Goal: Task Accomplishment & Management: Use online tool/utility

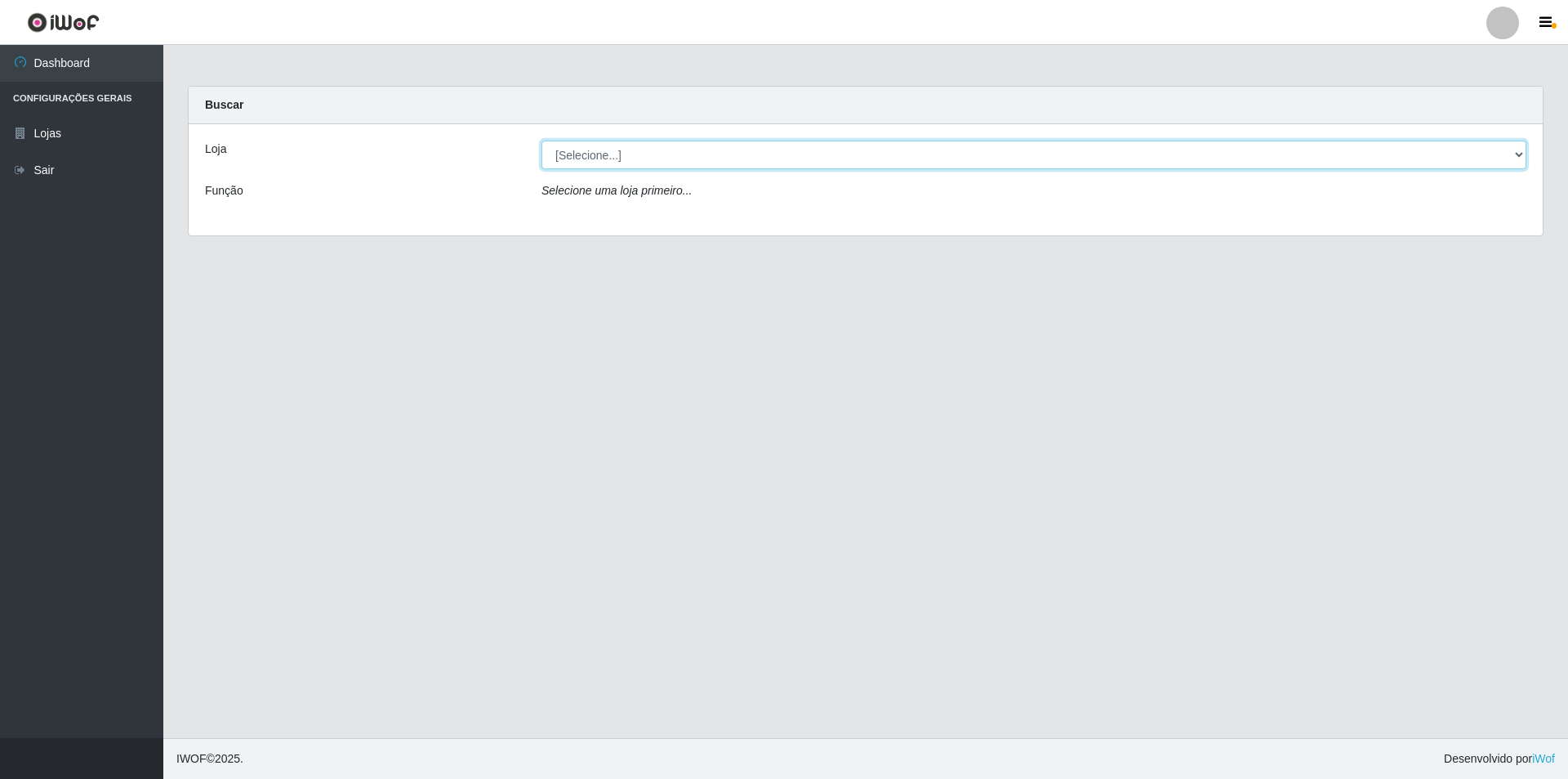
drag, startPoint x: 645, startPoint y: 160, endPoint x: 643, endPoint y: 168, distance: 8.2
click at [645, 160] on select "[Selecione...] Extrabom - Loja 01 Centro de Distribuição" at bounding box center [1033, 155] width 985 height 29
select select "435"
click at [541, 141] on select "[Selecione...] Extrabom - Loja 01 Centro de Distribuição" at bounding box center [1033, 155] width 985 height 29
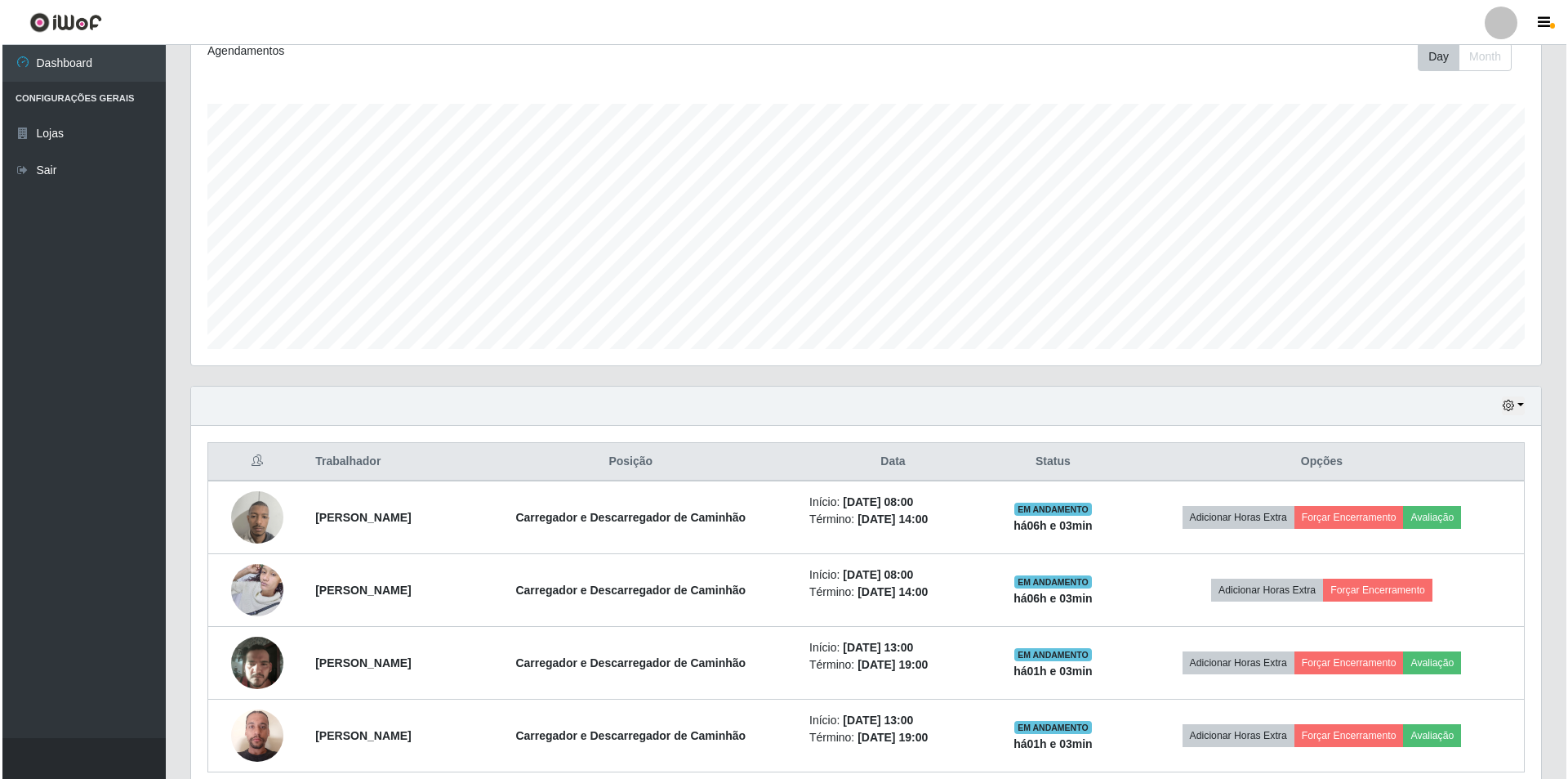
scroll to position [307, 0]
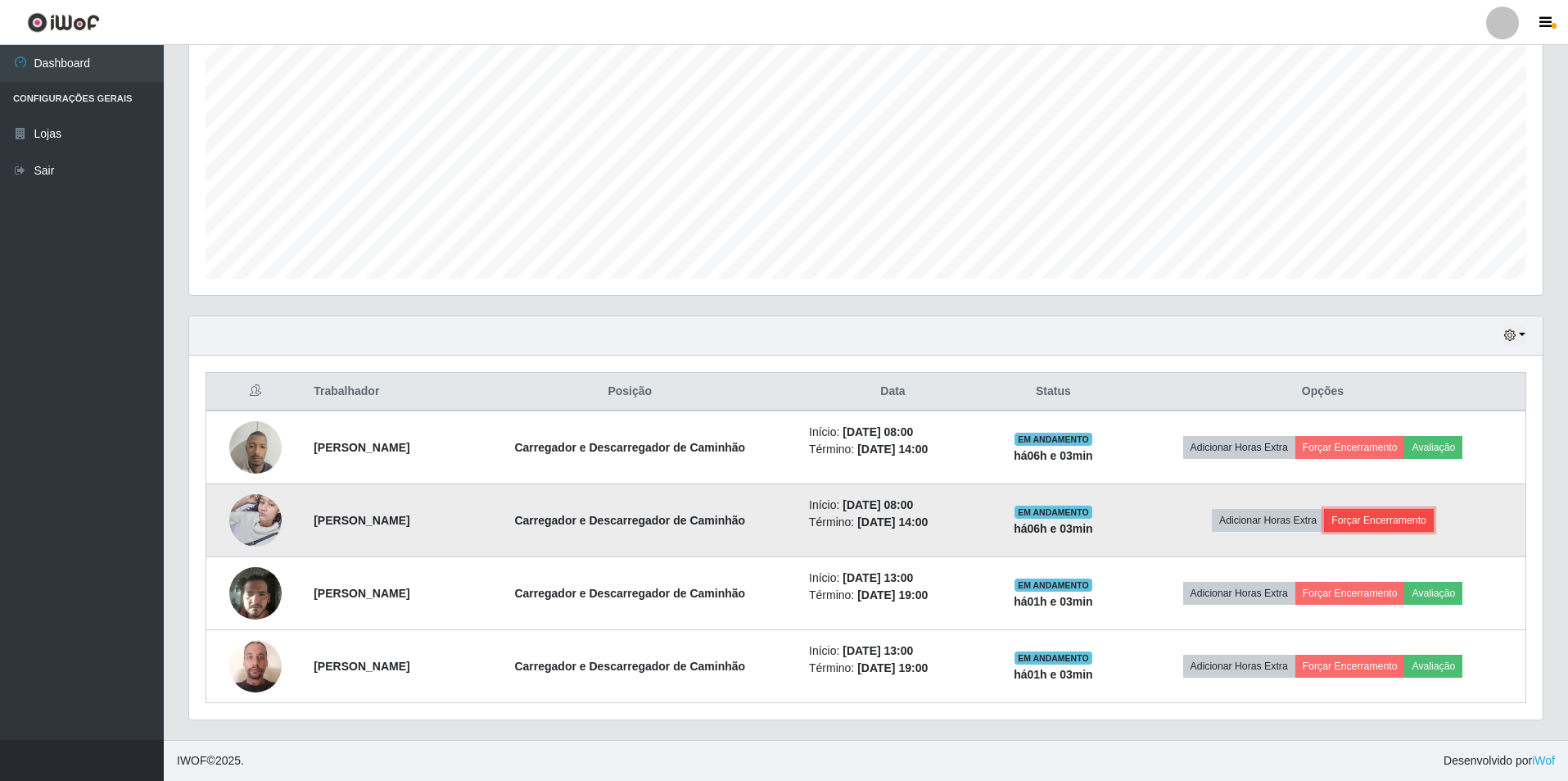
click at [1398, 517] on button "Forçar Encerramento" at bounding box center [1379, 520] width 110 height 23
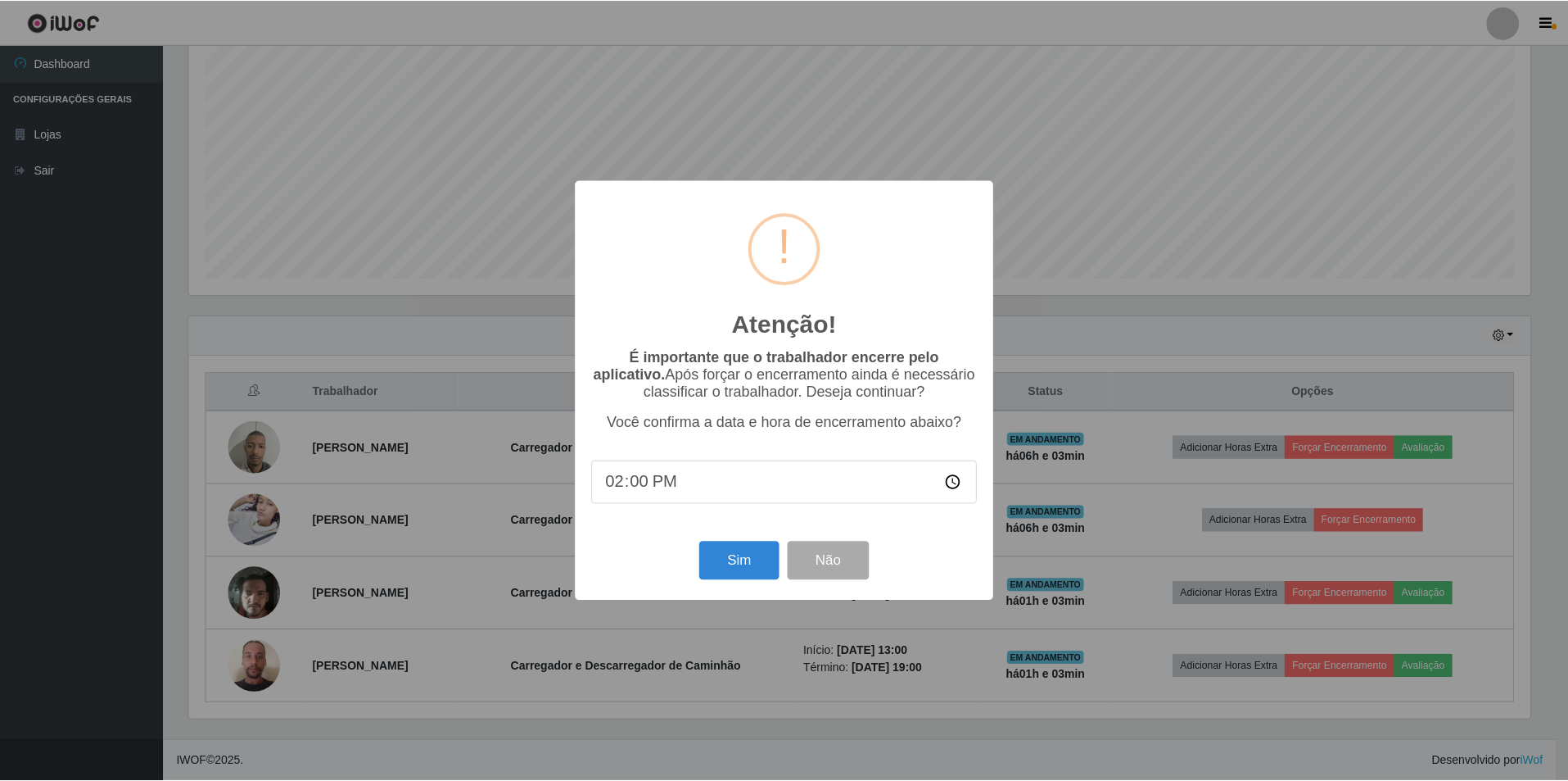
scroll to position [340, 1345]
click at [714, 494] on input "14:00" at bounding box center [785, 482] width 386 height 44
click at [667, 489] on input "14:00" at bounding box center [785, 482] width 386 height 44
click at [649, 488] on input "14:00" at bounding box center [785, 482] width 386 height 44
click at [649, 485] on input "14:00" at bounding box center [785, 482] width 386 height 44
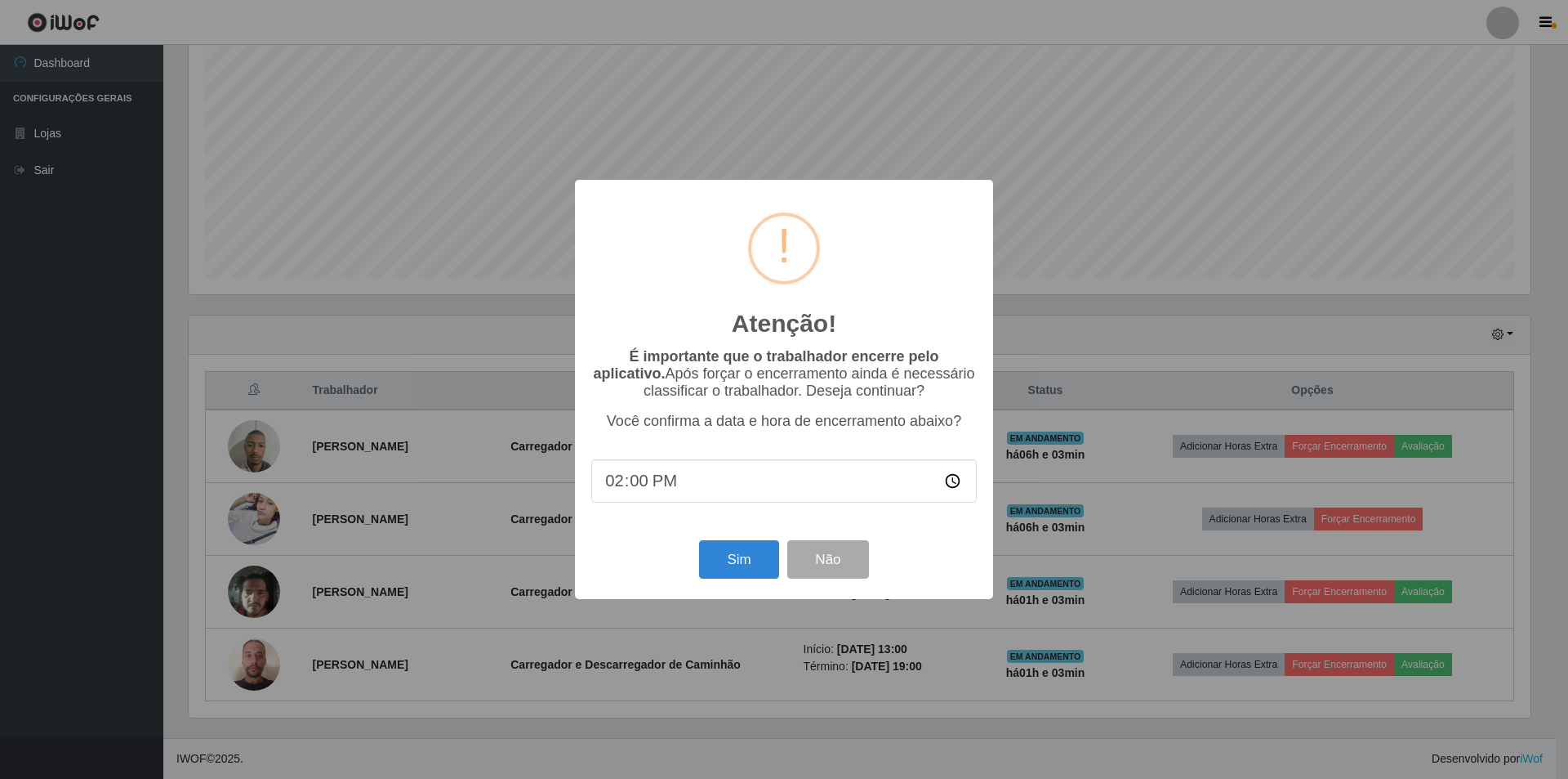
click at [640, 486] on input "14:00" at bounding box center [783, 481] width 385 height 44
type input "14:03"
click at [745, 554] on button "Sim" at bounding box center [738, 560] width 79 height 38
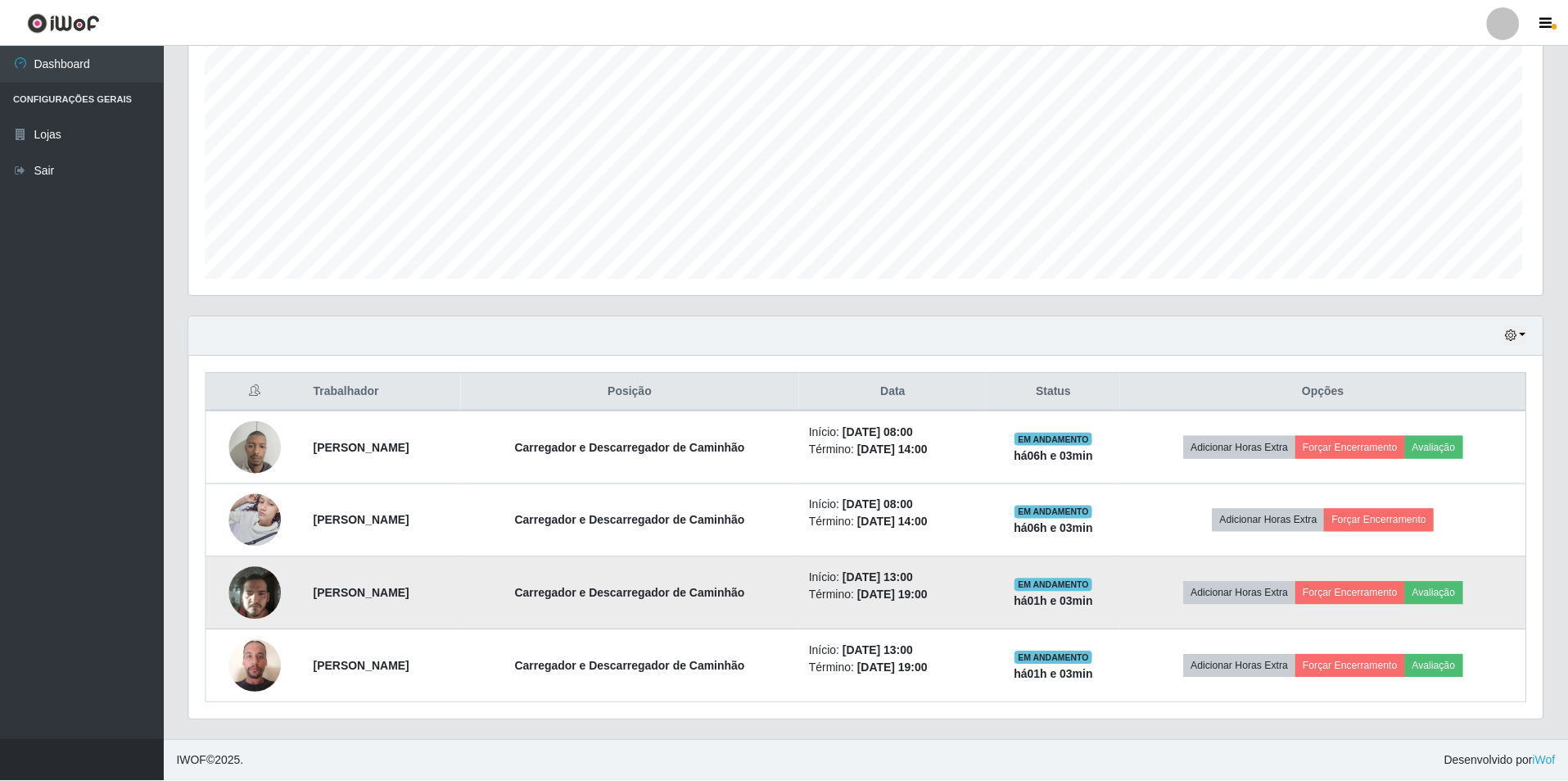
scroll to position [340, 1353]
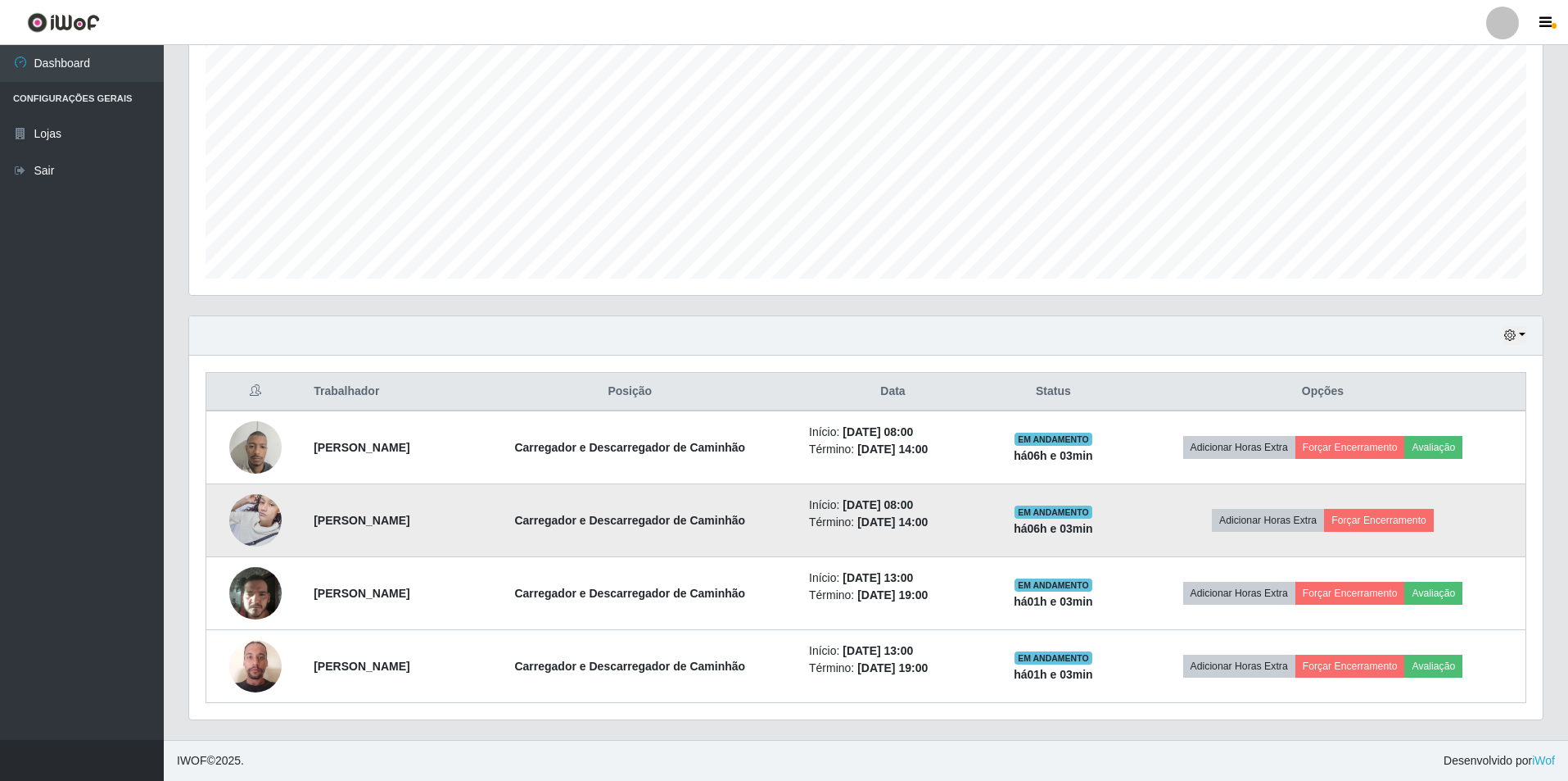
click at [332, 525] on strong "[PERSON_NAME]" at bounding box center [361, 520] width 95 height 13
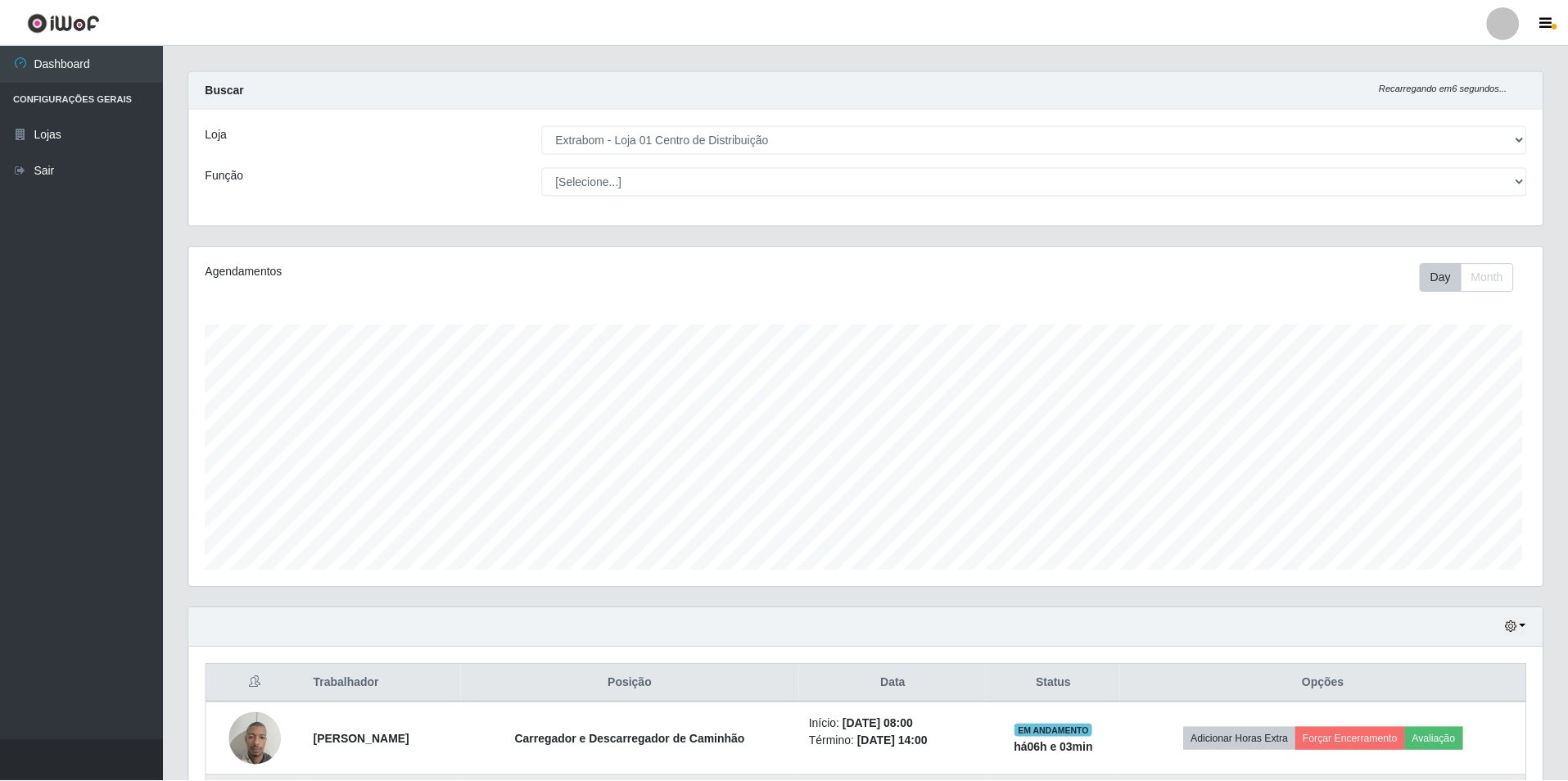
scroll to position [340, 1345]
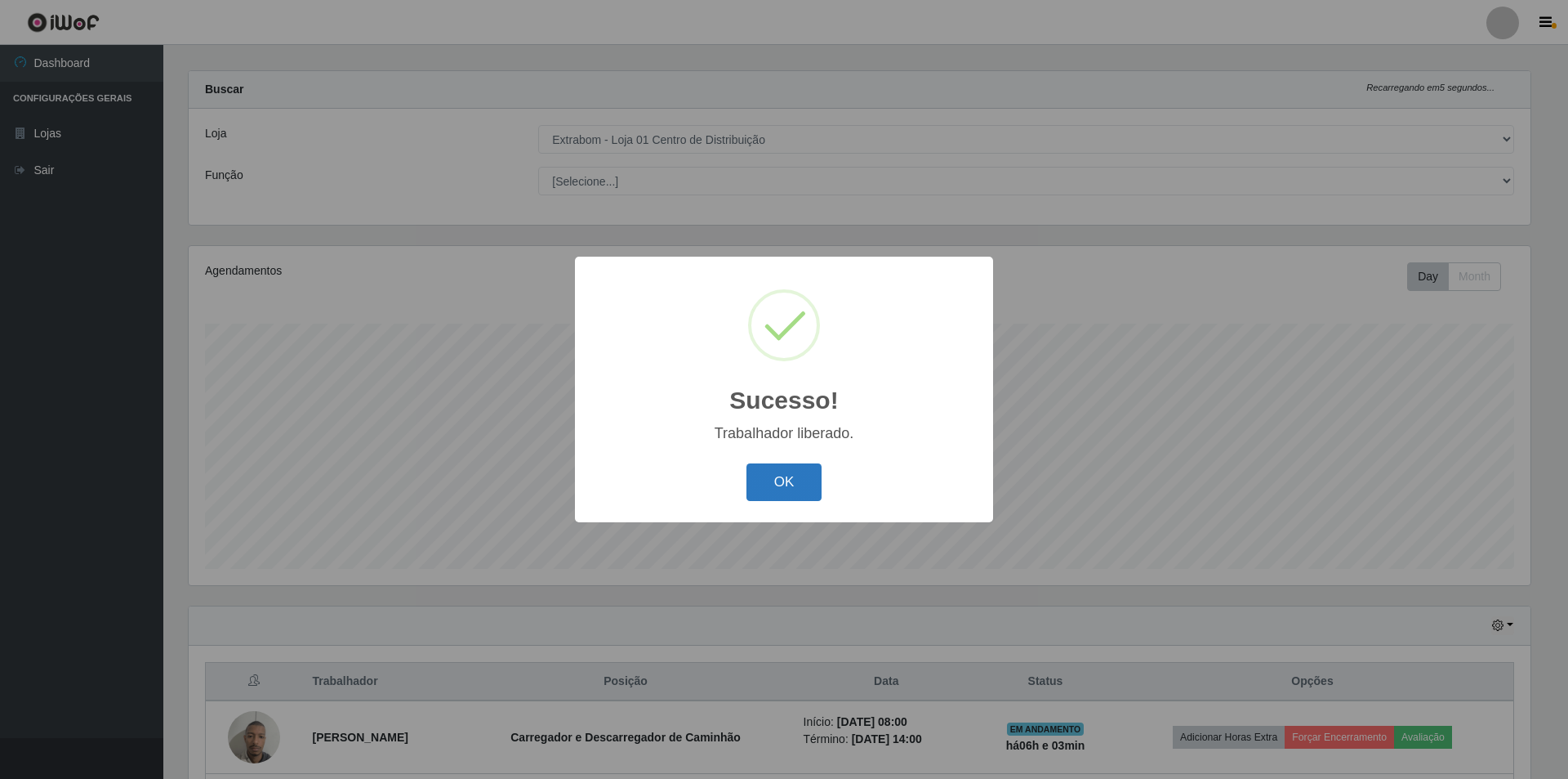
click at [804, 471] on button "OK" at bounding box center [785, 482] width 76 height 38
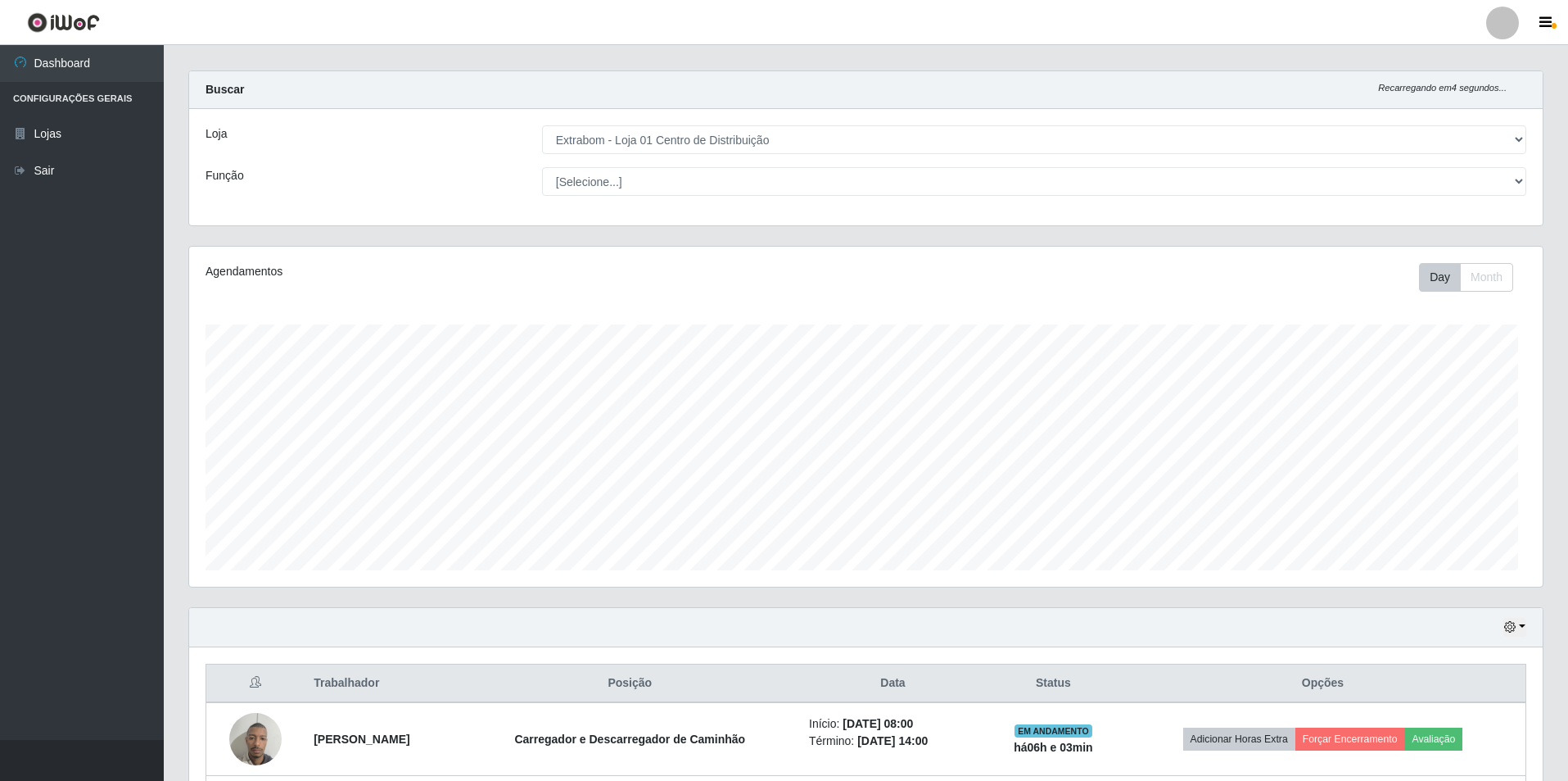
scroll to position [340, 1353]
